Goal: Transaction & Acquisition: Purchase product/service

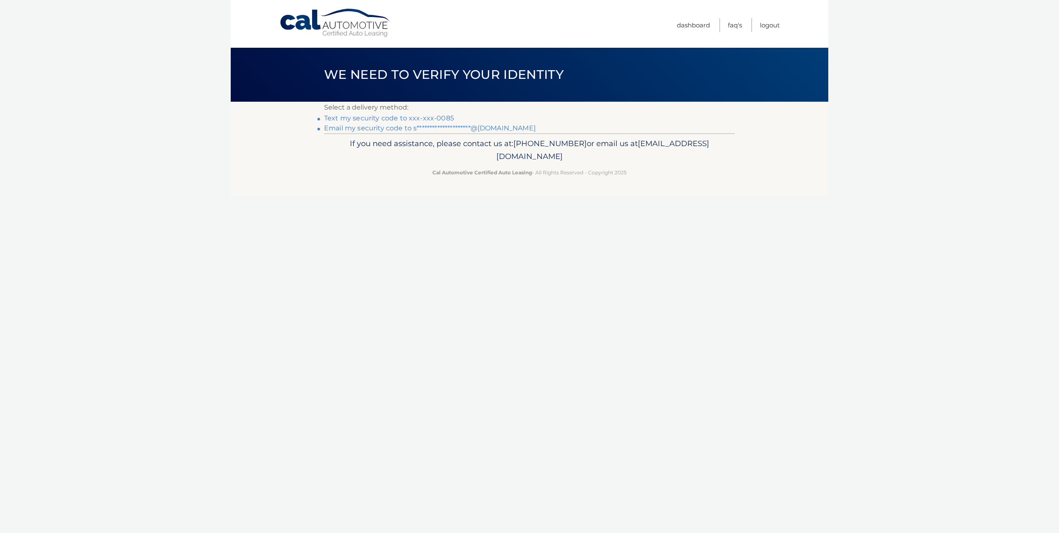
click at [432, 117] on link "Text my security code to xxx-xxx-0085" at bounding box center [389, 118] width 130 height 8
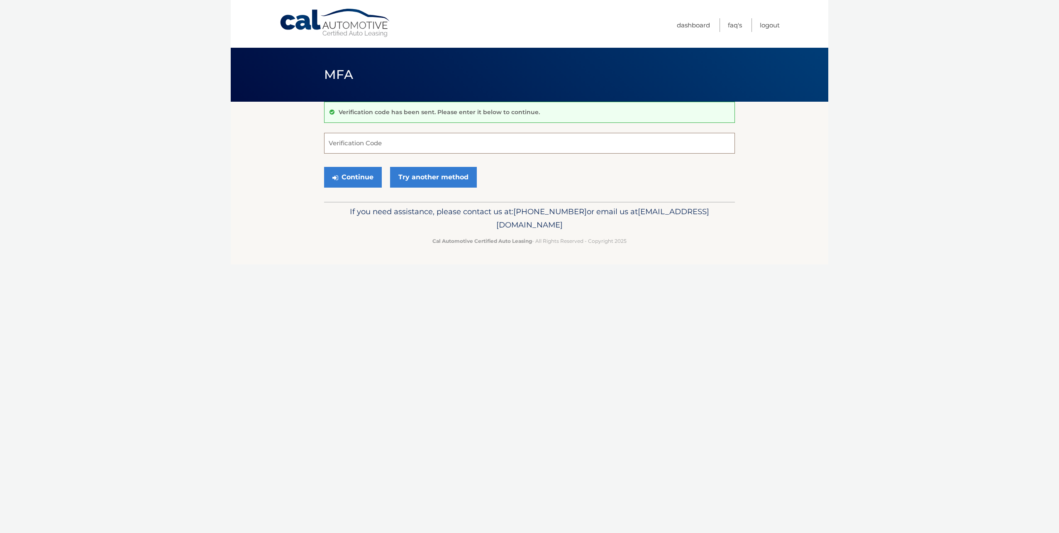
click at [498, 151] on input "Verification Code" at bounding box center [529, 143] width 411 height 21
type input "426005"
click at [357, 174] on button "Continue" at bounding box center [353, 177] width 58 height 21
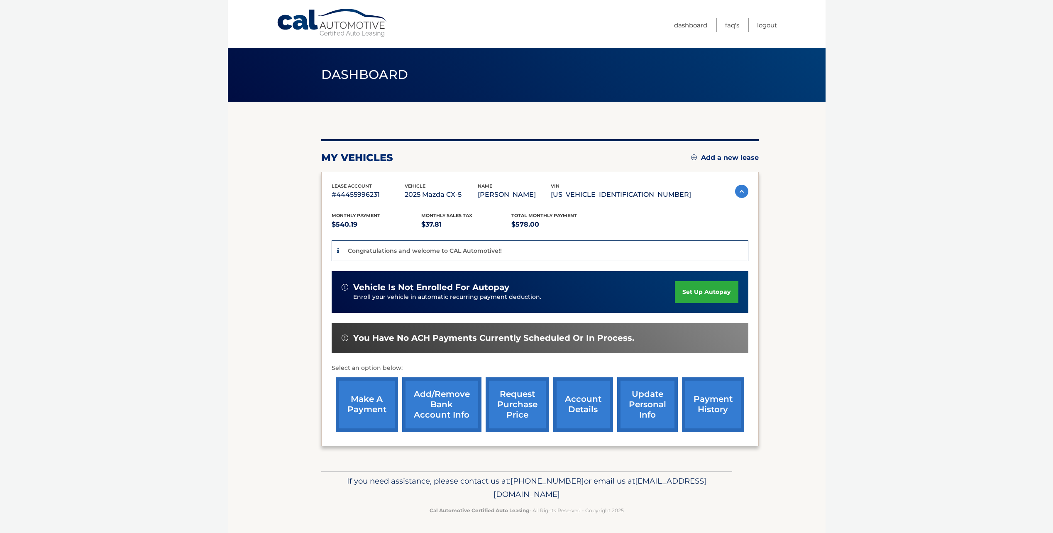
click at [411, 249] on p "Congratulations and welcome to CAL Automotive!!" at bounding box center [425, 250] width 154 height 7
click at [576, 337] on span "You have no ACH payments currently scheduled or in process." at bounding box center [493, 338] width 281 height 10
click at [413, 293] on p "Enroll your vehicle in automatic recurring payment deduction." at bounding box center [514, 297] width 322 height 9
click at [351, 417] on link "make a payment" at bounding box center [367, 404] width 62 height 54
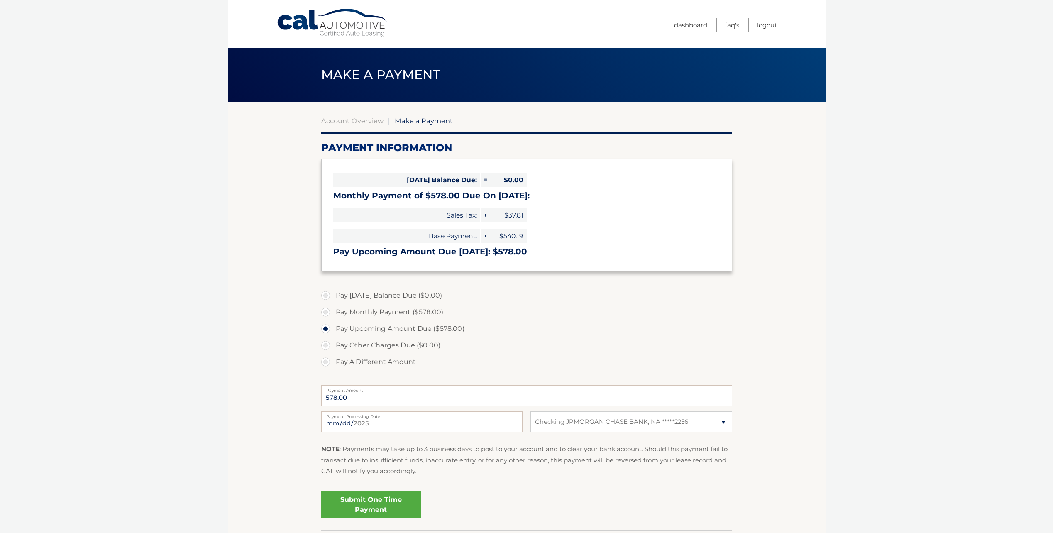
select select "Zjk3YzQyYTItNDgzZi00ZGRmLTk2MTQtNWNmNjkyODhiYzEy"
click at [412, 426] on input "2025-09-02" at bounding box center [421, 421] width 201 height 21
click at [564, 359] on label "Pay A Different Amount" at bounding box center [526, 362] width 411 height 17
click at [333, 359] on input "Pay A Different Amount" at bounding box center [329, 360] width 8 height 13
radio input "true"
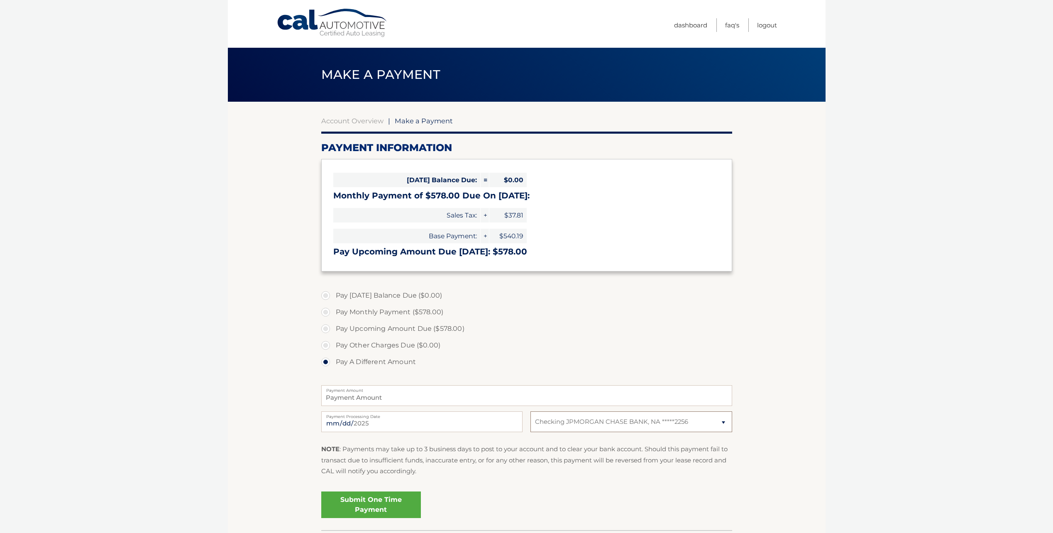
click at [586, 422] on select "Select Bank Account Checking JPMORGAN CHASE BANK, NA *****2256" at bounding box center [630, 421] width 201 height 21
click at [597, 340] on label "Pay Other Charges Due ($0.00)" at bounding box center [526, 345] width 411 height 17
click at [171, 194] on body "Cal Automotive Menu Dashboard FAQ's Logout |" at bounding box center [526, 266] width 1053 height 533
